Goal: Communication & Community: Participate in discussion

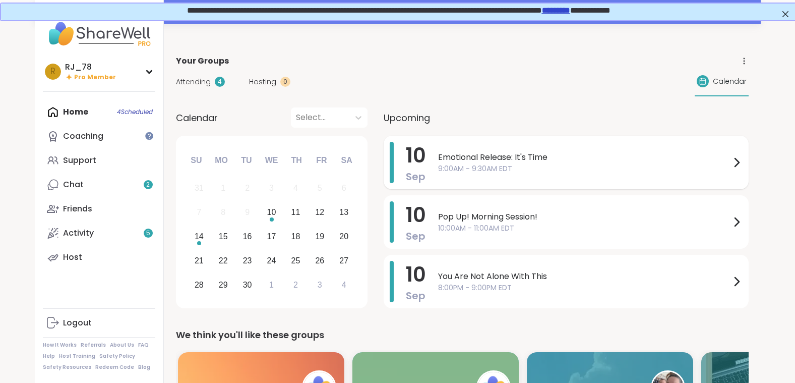
click at [487, 147] on div "Emotional Release: It's Time 9:00AM - 9:30AM EDT" at bounding box center [590, 162] width 305 height 41
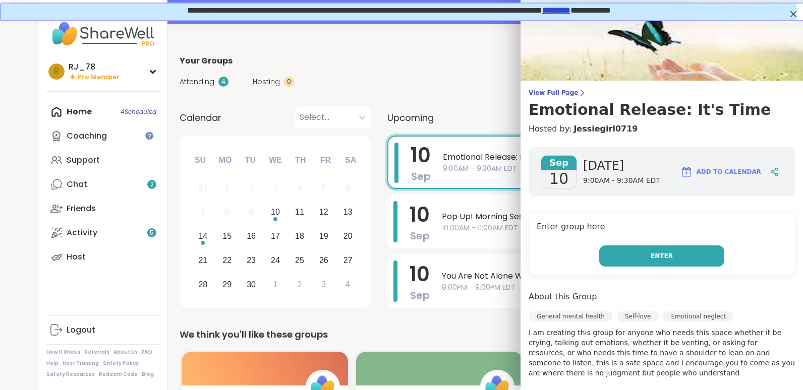
click at [644, 251] on button "Enter" at bounding box center [661, 256] width 125 height 21
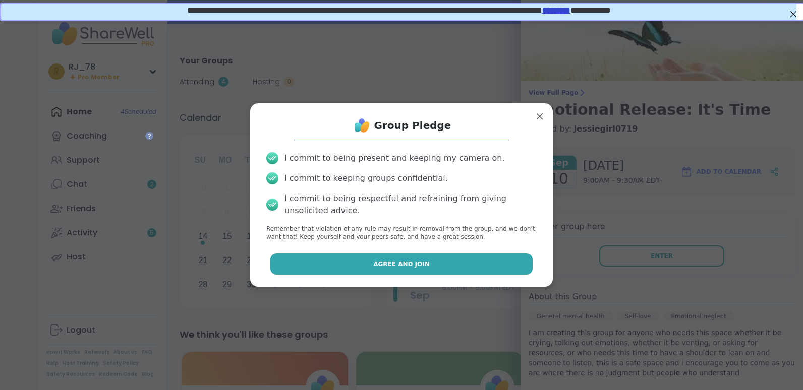
click at [382, 267] on span "Agree and Join" at bounding box center [401, 264] width 56 height 9
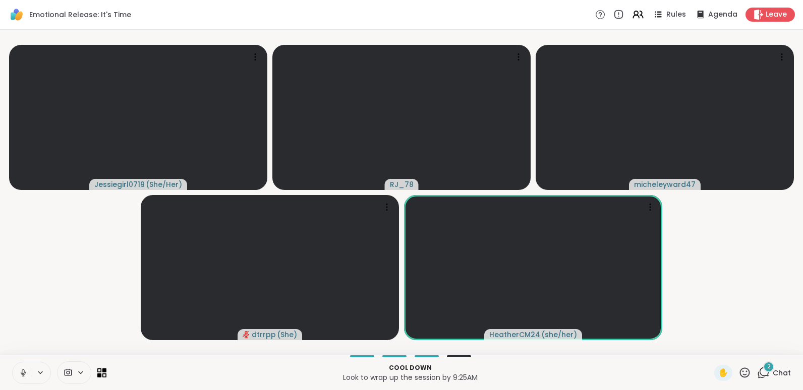
click at [21, 372] on icon at bounding box center [23, 373] width 9 height 9
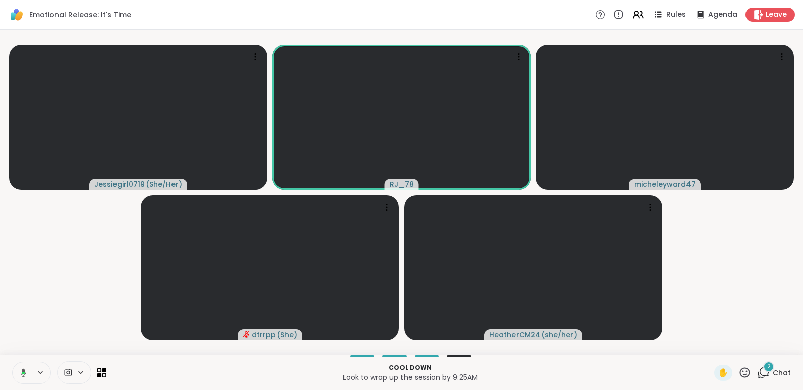
click at [21, 372] on icon at bounding box center [21, 373] width 9 height 9
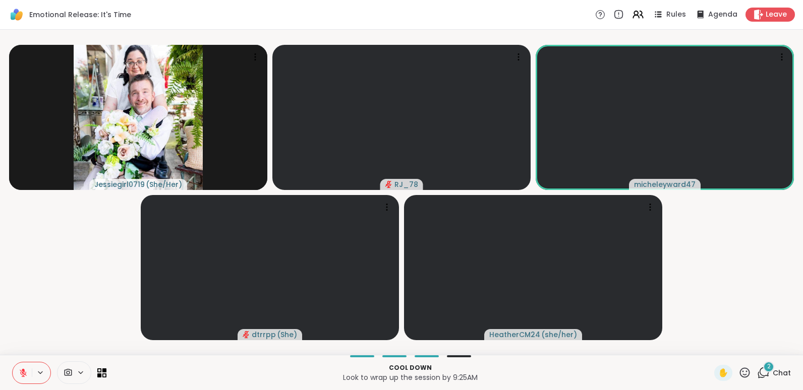
click at [21, 372] on icon at bounding box center [23, 373] width 9 height 9
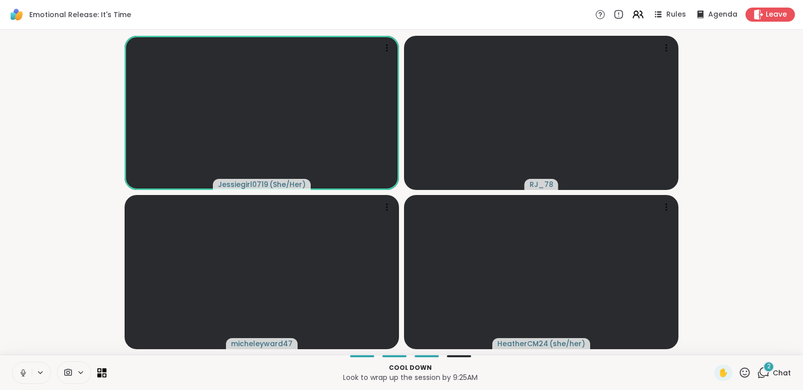
click at [21, 372] on icon at bounding box center [23, 373] width 9 height 9
click at [754, 16] on icon at bounding box center [758, 14] width 10 height 11
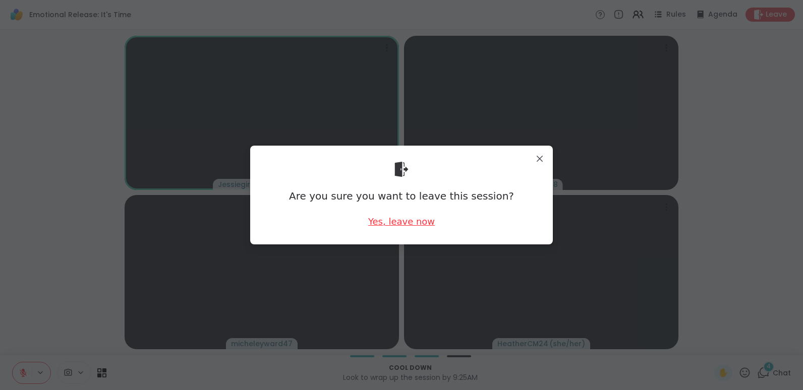
click at [409, 227] on div "Yes, leave now" at bounding box center [401, 221] width 67 height 13
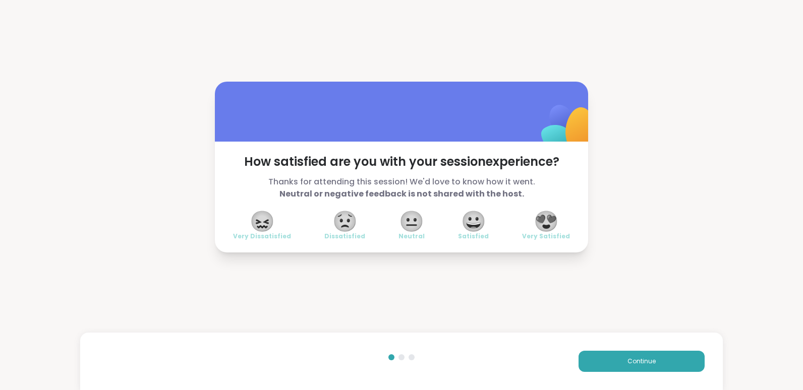
click at [535, 215] on span "😍" at bounding box center [546, 221] width 25 height 18
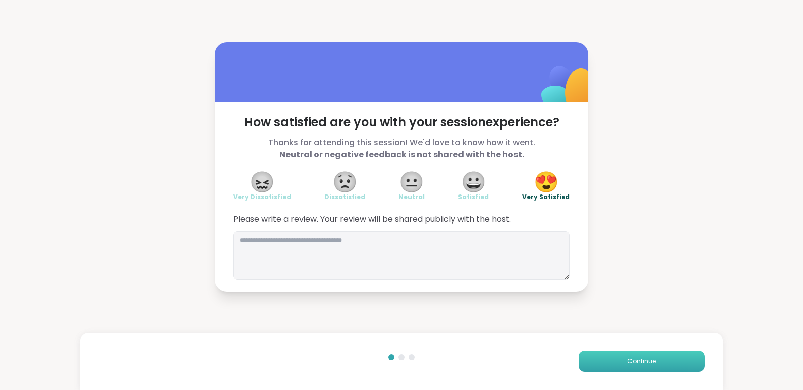
click at [652, 358] on button "Continue" at bounding box center [641, 361] width 126 height 21
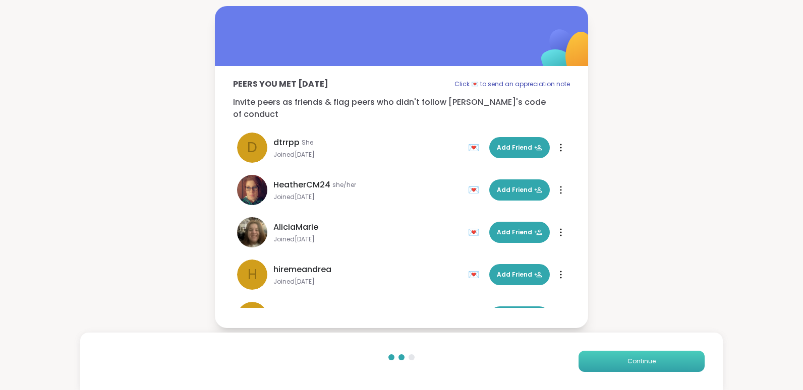
click at [652, 358] on button "Continue" at bounding box center [641, 361] width 126 height 21
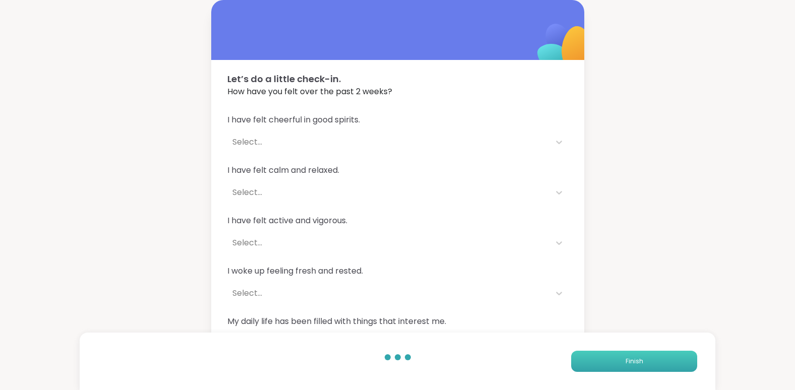
click at [652, 358] on button "Finish" at bounding box center [634, 361] width 126 height 21
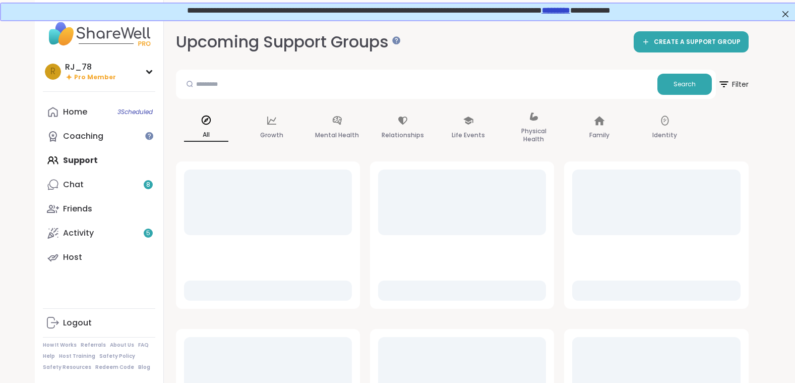
scroll to position [335, 0]
